Goal: Navigation & Orientation: Find specific page/section

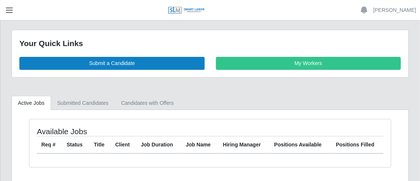
click at [7, 9] on span "button" at bounding box center [9, 10] width 10 height 9
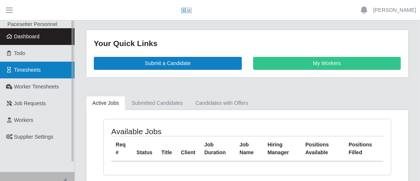
click at [37, 71] on span "Timesheets" at bounding box center [27, 70] width 27 height 6
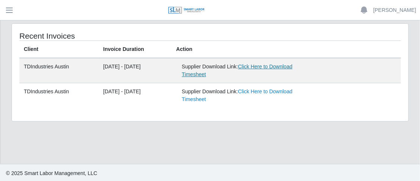
click at [262, 69] on link "Click Here to Download Timesheet" at bounding box center [237, 71] width 111 height 14
click at [275, 71] on div "Supplier Download Link: Click Here to Download Timesheet" at bounding box center [250, 71] width 136 height 16
click at [23, 12] on header "Yvette Mengel Account Settings Logout" at bounding box center [210, 10] width 420 height 20
click at [11, 8] on span "button" at bounding box center [9, 10] width 10 height 9
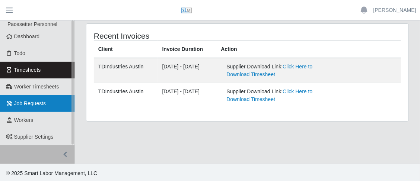
click at [36, 101] on span "Job Requests" at bounding box center [30, 104] width 32 height 6
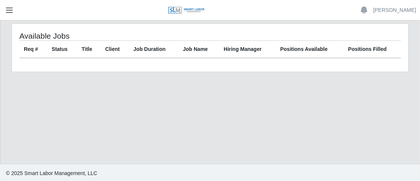
click at [8, 6] on span "button" at bounding box center [9, 10] width 10 height 9
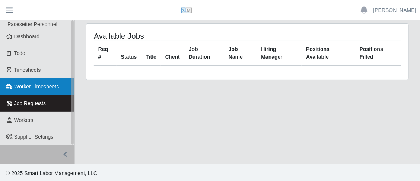
click at [37, 88] on span "Worker Timesheets" at bounding box center [36, 87] width 45 height 6
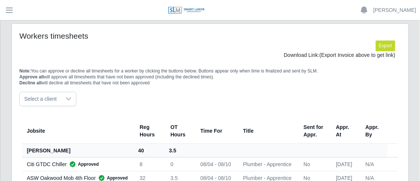
scroll to position [45, 0]
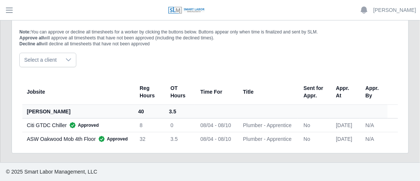
click at [45, 129] on div "Citi GTDC Chiller Approved" at bounding box center [77, 125] width 101 height 7
click at [5, 2] on header "Yvette Mengel Account Settings Logout" at bounding box center [210, 10] width 420 height 20
click at [10, 11] on span "button" at bounding box center [9, 10] width 10 height 9
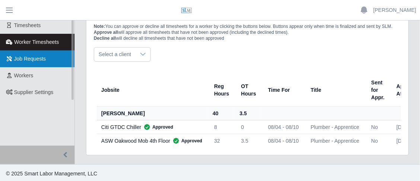
click at [35, 61] on span "Job Requests" at bounding box center [30, 59] width 32 height 6
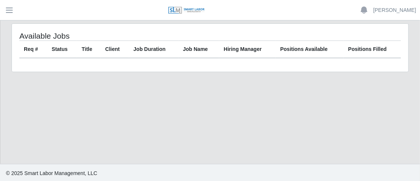
scroll to position [1, 0]
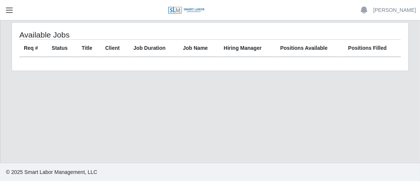
click at [1, 7] on button "button" at bounding box center [9, 10] width 19 height 12
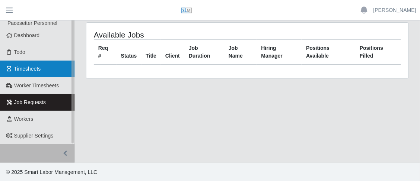
click at [39, 70] on span "Timesheets" at bounding box center [27, 69] width 27 height 6
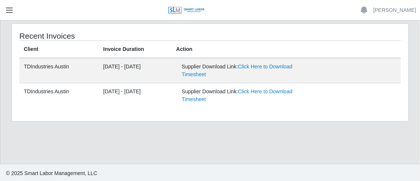
click at [7, 6] on span "button" at bounding box center [9, 10] width 10 height 9
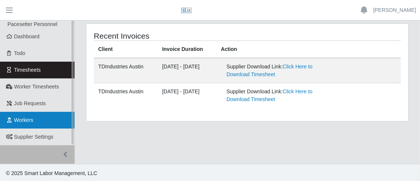
click at [43, 117] on link "Workers" at bounding box center [37, 120] width 75 height 17
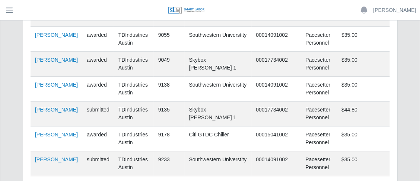
scroll to position [1323, 0]
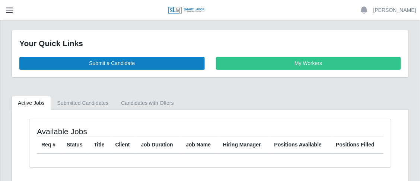
click at [5, 10] on span "button" at bounding box center [9, 10] width 10 height 9
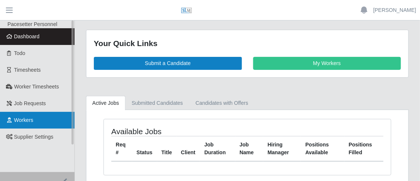
click at [31, 118] on span "Workers" at bounding box center [23, 120] width 19 height 6
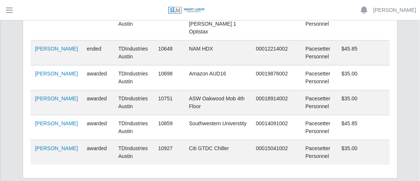
scroll to position [1286, 0]
